Goal: Obtain resource: Obtain resource

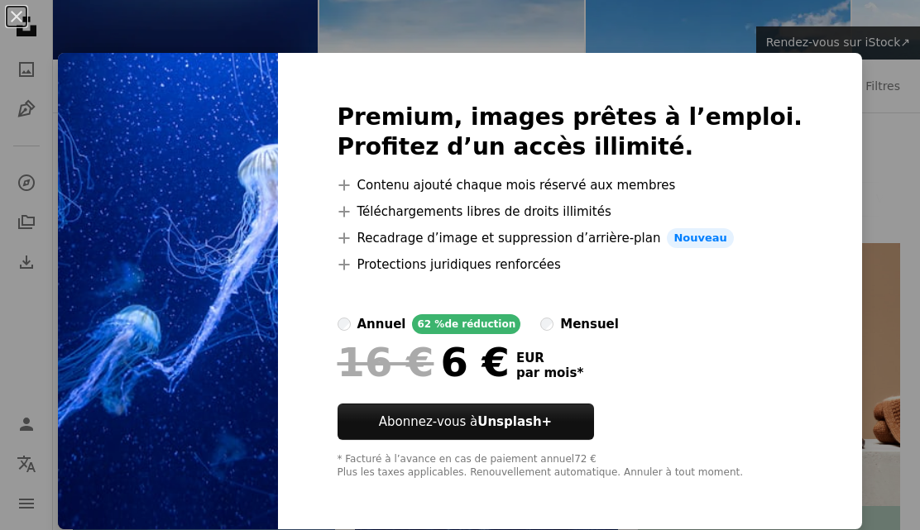
scroll to position [170, 0]
click at [240, 529] on div "An X shape Premium, images prêtes à l’emploi. Profitez d’un accès illimité. A p…" at bounding box center [460, 265] width 920 height 530
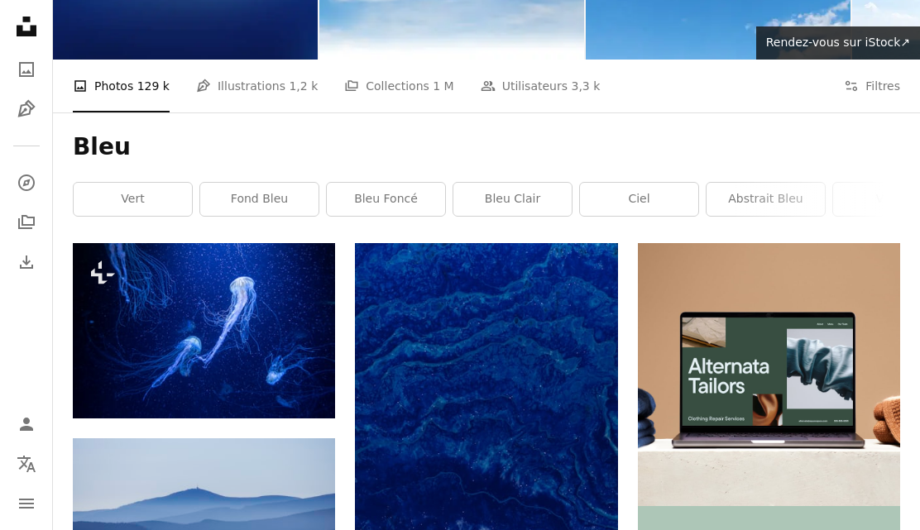
click at [128, 321] on img at bounding box center [204, 330] width 262 height 175
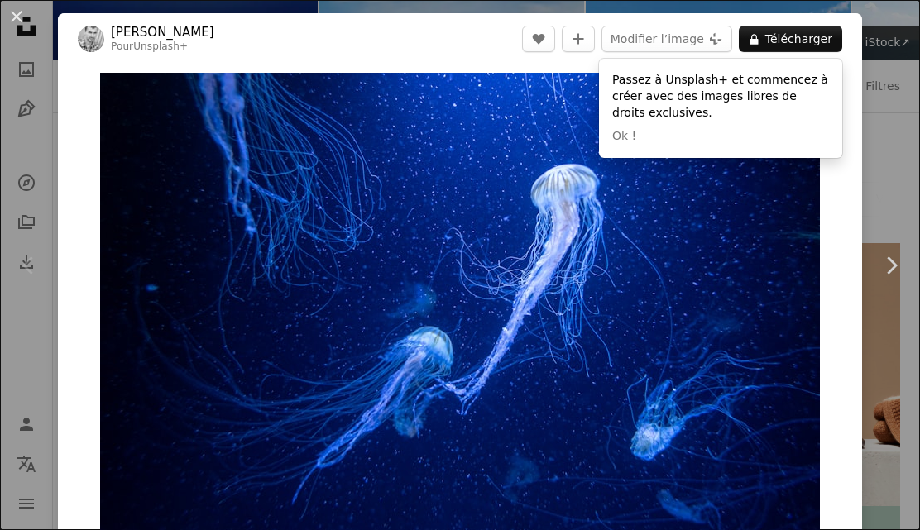
click at [894, 251] on link "Chevron right" at bounding box center [891, 265] width 58 height 159
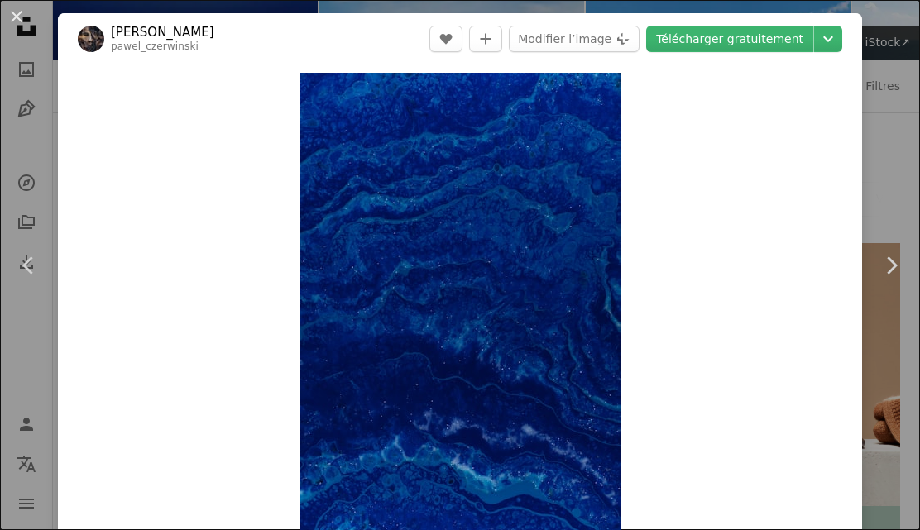
click at [17, 11] on button "An X shape" at bounding box center [17, 17] width 20 height 20
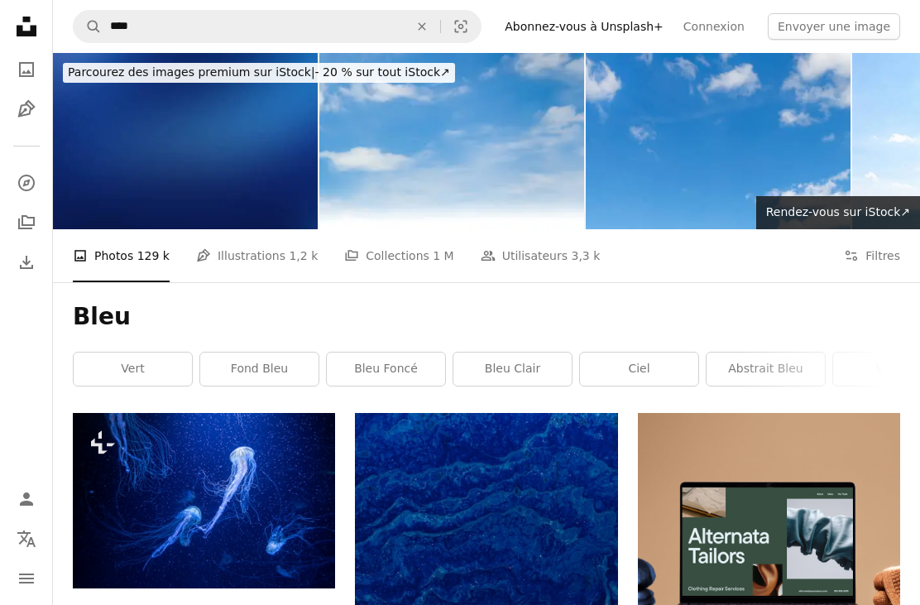
click at [875, 245] on button "Filters Filtres" at bounding box center [872, 255] width 56 height 53
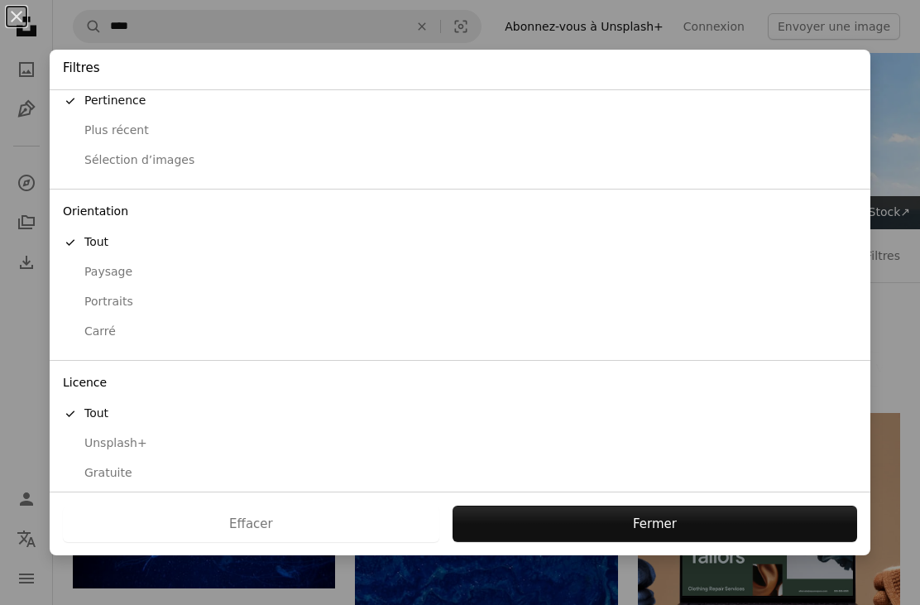
scroll to position [41, 0]
click at [96, 466] on div "Gratuite" at bounding box center [460, 474] width 794 height 17
click at [625, 529] on button "Appliquer" at bounding box center [650, 523] width 413 height 36
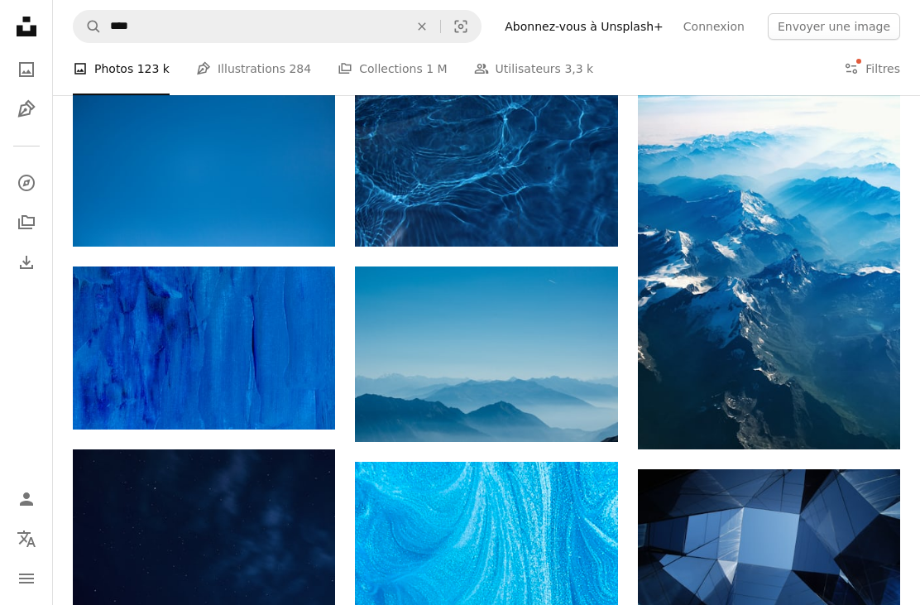
scroll to position [950, 0]
